Goal: Browse casually: Explore the website without a specific task or goal

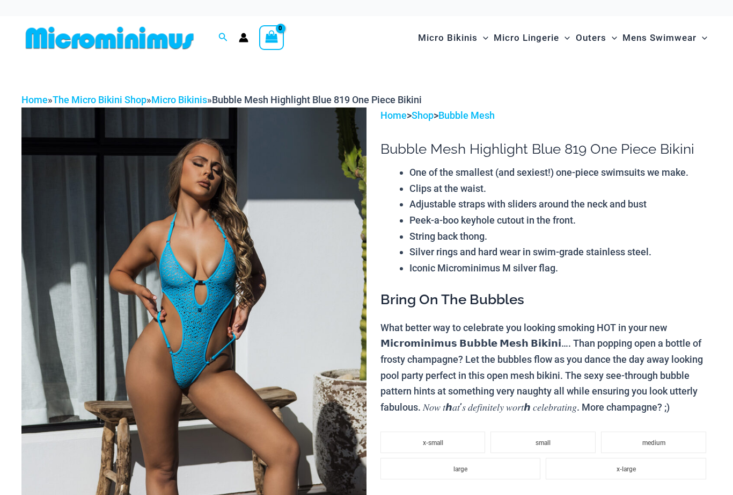
click at [179, 293] on img at bounding box center [193, 366] width 345 height 518
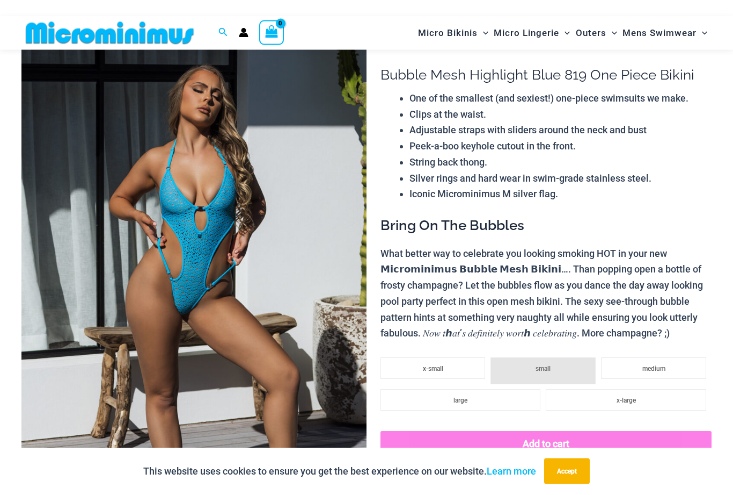
scroll to position [66, 0]
click at [170, 252] on img at bounding box center [193, 293] width 345 height 518
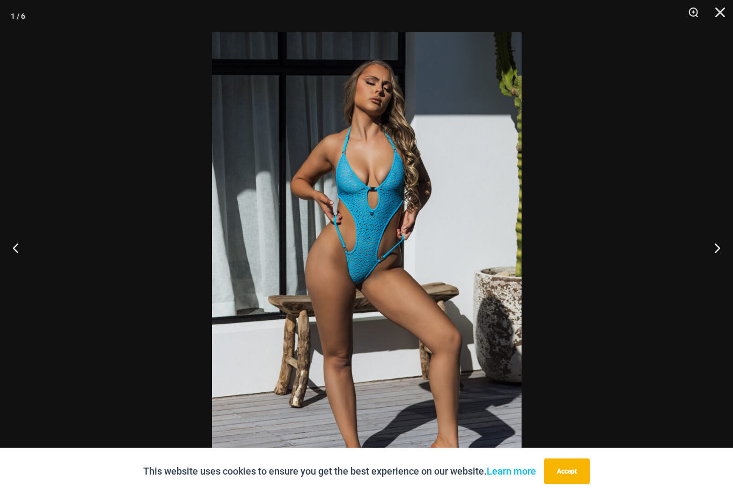
click at [709, 264] on button "Next" at bounding box center [713, 248] width 40 height 54
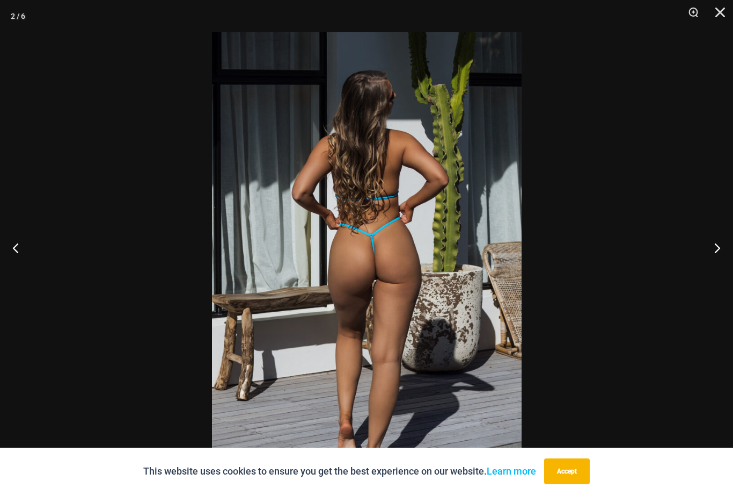
click at [703, 260] on button "Next" at bounding box center [713, 248] width 40 height 54
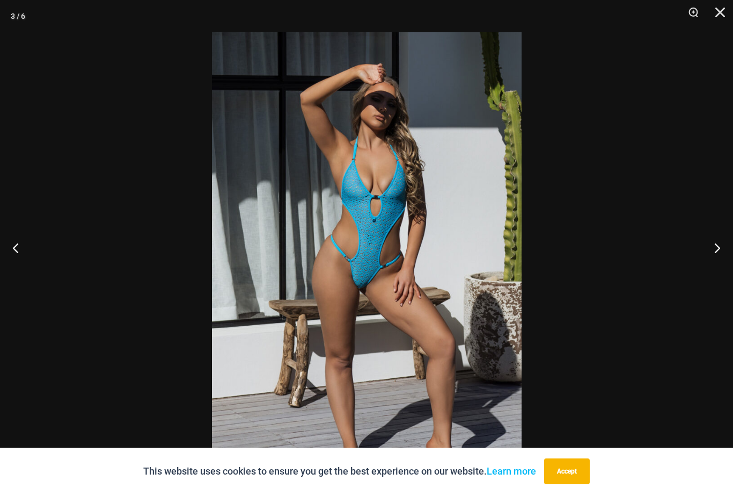
click at [714, 267] on button "Next" at bounding box center [713, 248] width 40 height 54
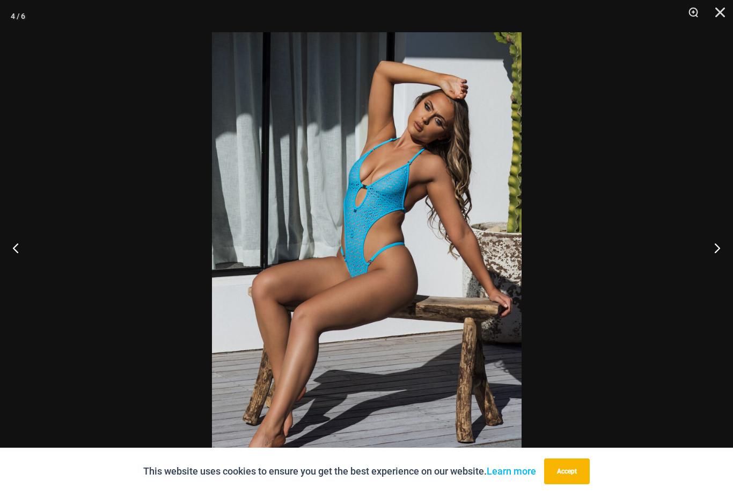
click at [709, 271] on button "Next" at bounding box center [713, 248] width 40 height 54
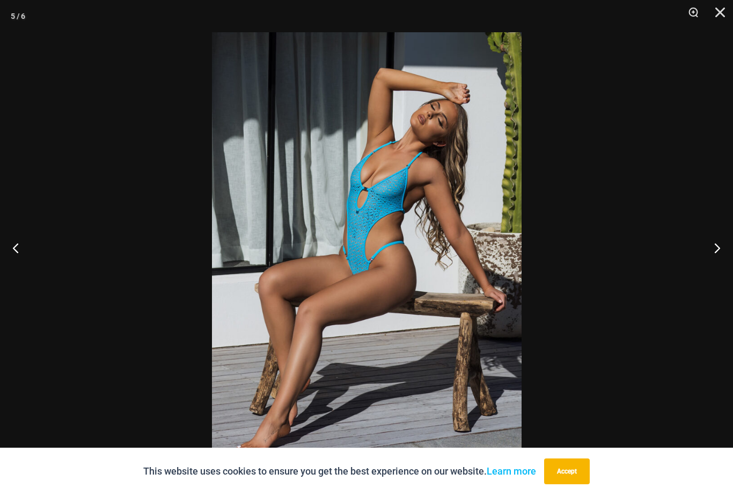
click at [717, 273] on button "Next" at bounding box center [713, 248] width 40 height 54
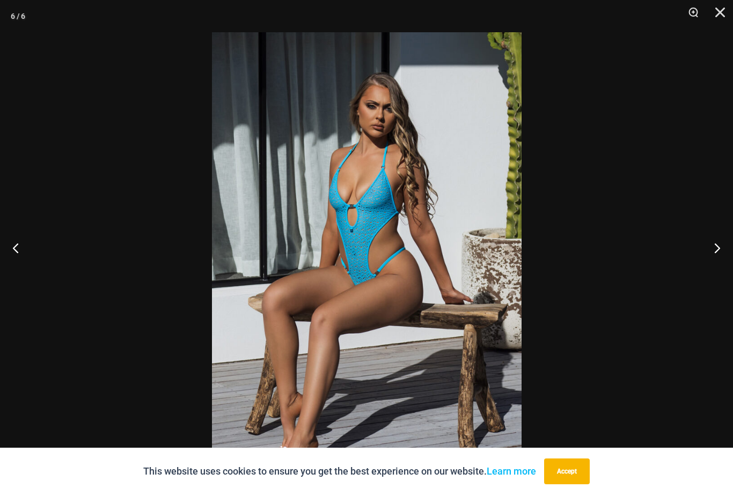
click at [720, 274] on button "Next" at bounding box center [713, 248] width 40 height 54
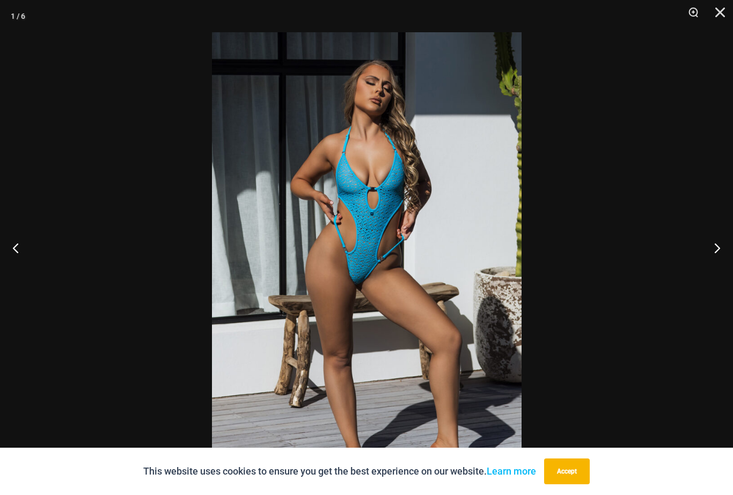
click at [710, 271] on button "Next" at bounding box center [713, 248] width 40 height 54
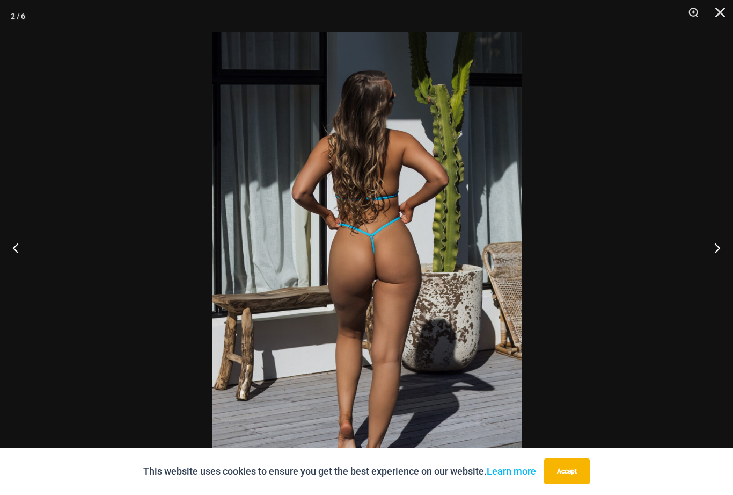
click at [721, 272] on button "Next" at bounding box center [713, 248] width 40 height 54
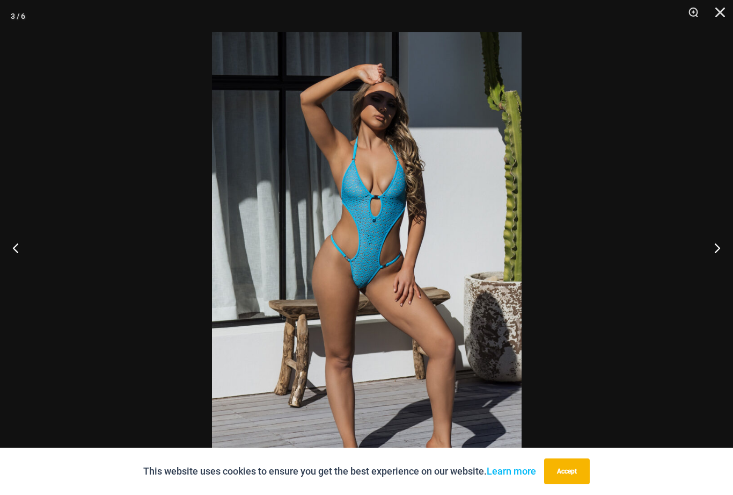
click at [717, 5] on button "Close" at bounding box center [716, 16] width 27 height 32
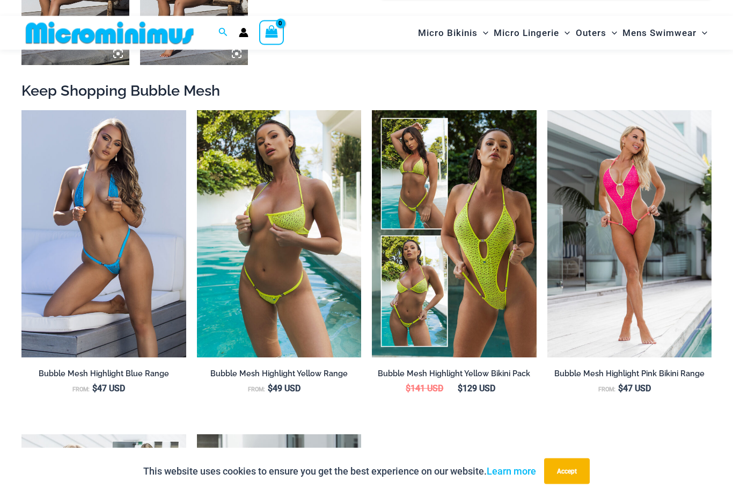
scroll to position [896, 0]
click at [372, 110] on img at bounding box center [372, 110] width 0 height 0
